Goal: Ask a question

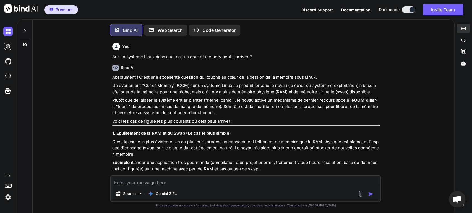
scroll to position [2386, 0]
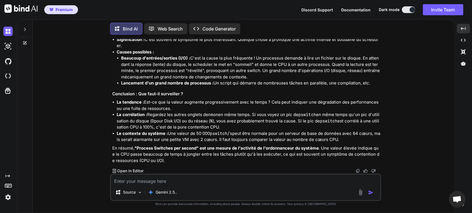
click at [168, 178] on textarea at bounding box center [246, 179] width 270 height 10
click at [262, 182] on textarea at bounding box center [246, 179] width 270 height 10
click at [276, 157] on p "En résumé, "Process Switches per second" est une mesure de l'activité de l'ordo…" at bounding box center [246, 154] width 268 height 19
click at [283, 142] on li "Le contexte du système : Une valeur de 50 000 pswitch/s peut être normale pour …" at bounding box center [248, 136] width 263 height 12
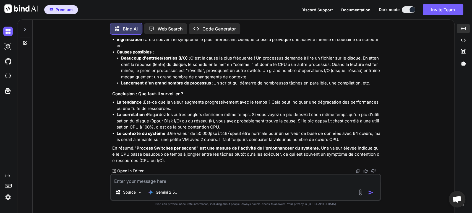
click at [278, 154] on p "En résumé, "Process Switches per second" est une mesure de l'activité de l'ordo…" at bounding box center [246, 154] width 268 height 19
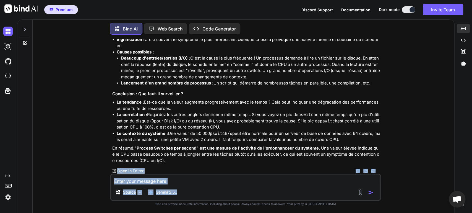
drag, startPoint x: 199, startPoint y: 165, endPoint x: 188, endPoint y: 196, distance: 33.1
click at [188, 196] on div "You Sur un systeme Linux dans quel cas un oout of memory peut il arriver ? Bind…" at bounding box center [245, 126] width 271 height 174
click at [187, 179] on textarea at bounding box center [246, 179] width 270 height 10
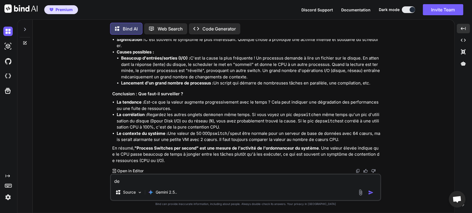
type textarea "d"
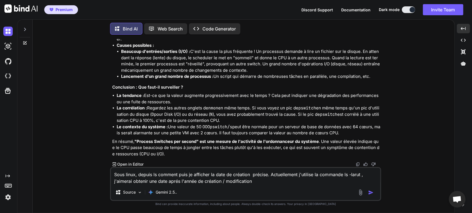
drag, startPoint x: 175, startPoint y: 180, endPoint x: 169, endPoint y: 181, distance: 6.2
click at [169, 181] on textarea "Sous linux, depuis ls comment puis je afficher la date de création précise. Act…" at bounding box center [246, 176] width 270 height 17
click at [181, 181] on textarea "Sous linux, depuis ls comment puis je afficher la date de création précise. Act…" at bounding box center [246, 176] width 270 height 17
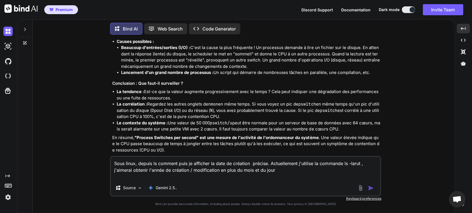
click at [298, 170] on textarea "Sous linux, depuis ls comment puis je afficher la date de création précise. Act…" at bounding box center [246, 168] width 270 height 23
click at [268, 163] on textarea "Sous linux, depuis ls comment puis je afficher la date de création précise. Act…" at bounding box center [246, 168] width 270 height 23
type textarea "Sous linux, depuis ls comment puis je afficher la date de création précise ?. A…"
click at [373, 191] on div at bounding box center [367, 188] width 19 height 6
click at [371, 189] on img "button" at bounding box center [371, 188] width 6 height 6
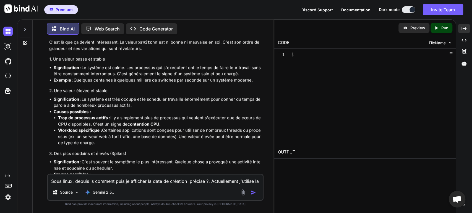
scroll to position [2673, 0]
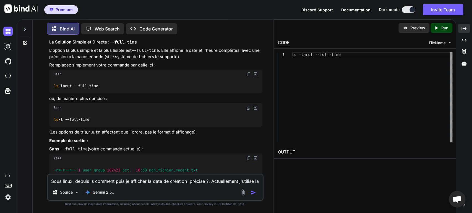
scroll to position [2791, 0]
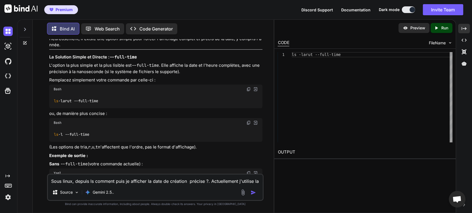
click at [150, 183] on textarea "Sous linux, depuis ls comment puis je afficher la date de création précise ?. A…" at bounding box center [155, 179] width 215 height 10
type textarea "d"
type textarea "s"
type textarea "en python quel module puis je utiliser pour déterminer si mon système est un li…"
click at [255, 191] on img "button" at bounding box center [254, 193] width 6 height 6
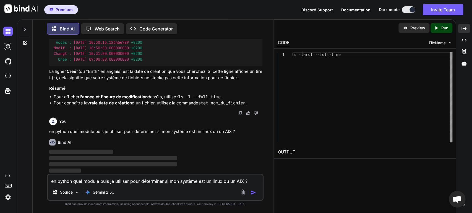
scroll to position [3393, 0]
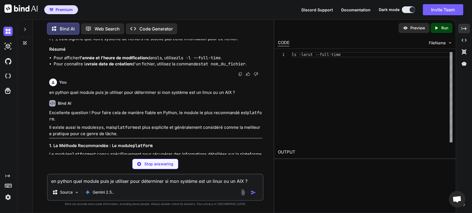
click at [177, 137] on div "Bind AI Excellente question ! Pour faire cela de manière fiable en Python, le m…" at bounding box center [156, 144] width 214 height 98
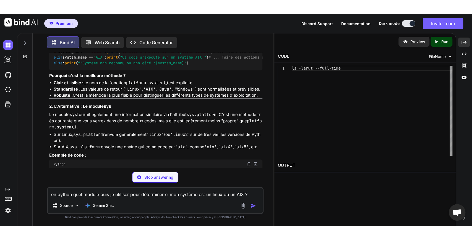
scroll to position [3586, 0]
